Goal: Task Accomplishment & Management: Manage account settings

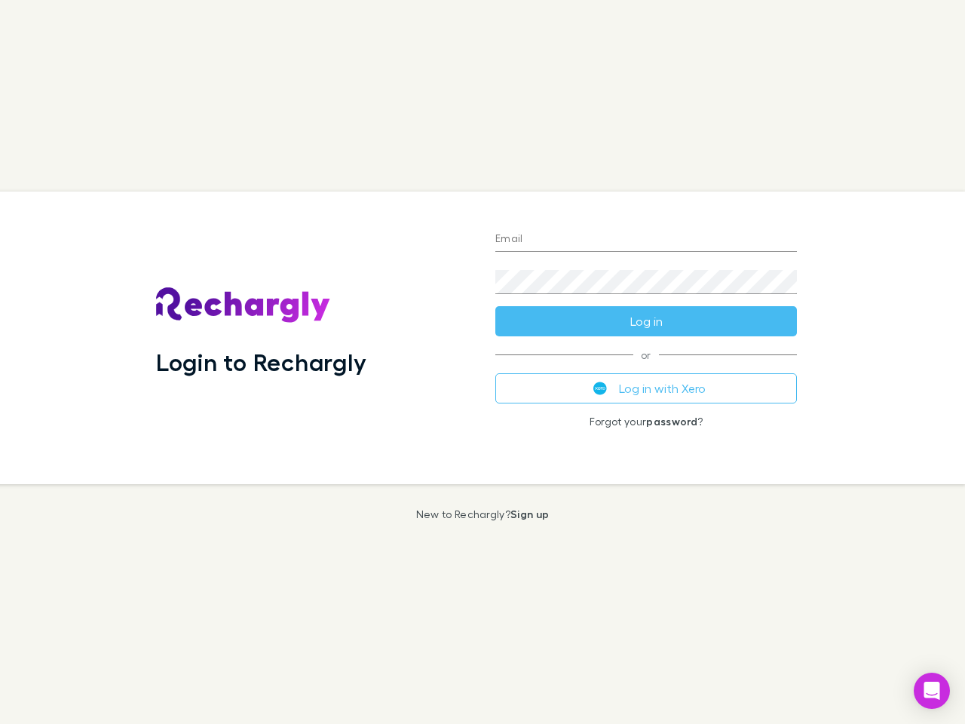
click at [482, 362] on div "Login to Rechargly" at bounding box center [313, 337] width 339 height 292
click at [646, 240] on input "Email" at bounding box center [646, 240] width 302 height 24
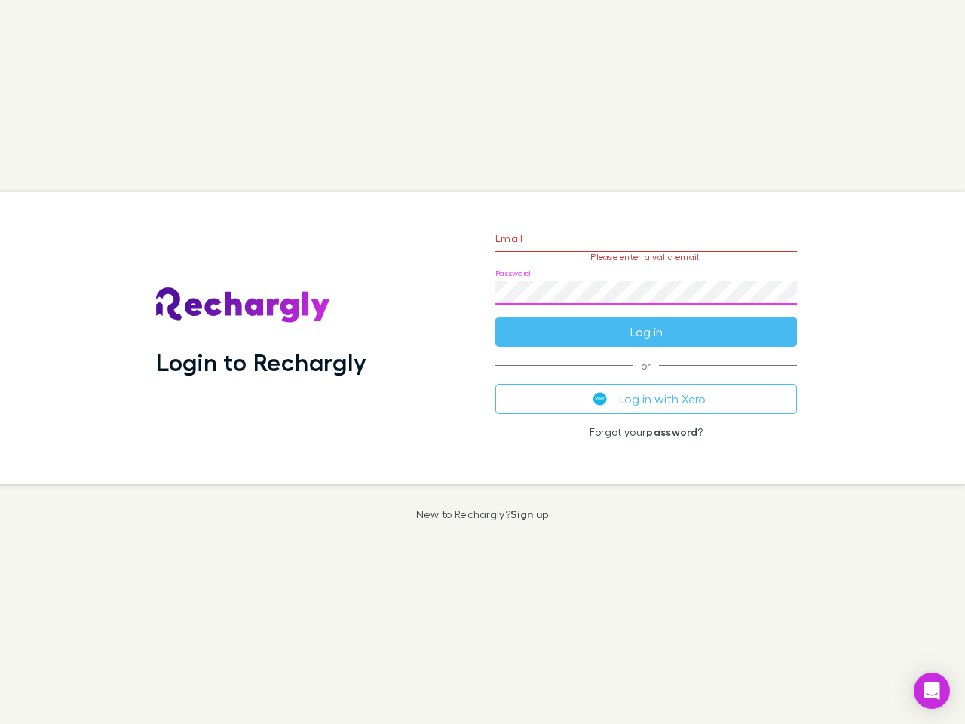
click at [646, 321] on form "Email Please enter a valid email. Password Log in" at bounding box center [646, 281] width 302 height 131
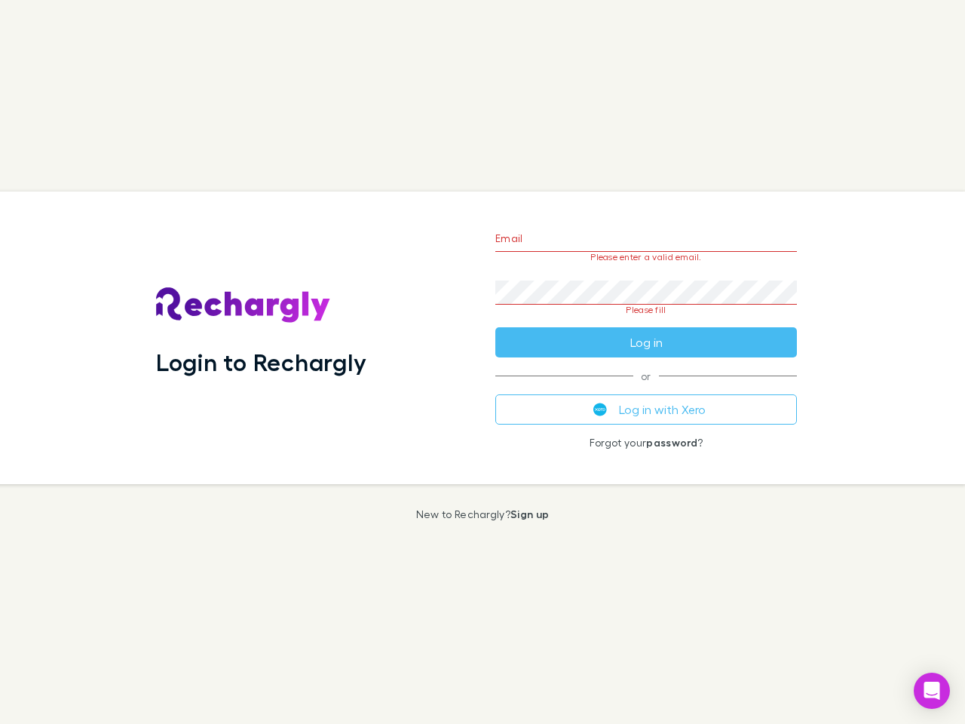
click at [646, 388] on div "Email Please enter a valid email. Password Please fill Log in or Log in with Xe…" at bounding box center [646, 337] width 326 height 292
click at [932, 691] on icon "Open Intercom Messenger" at bounding box center [932, 690] width 16 height 18
